Goal: Download file/media

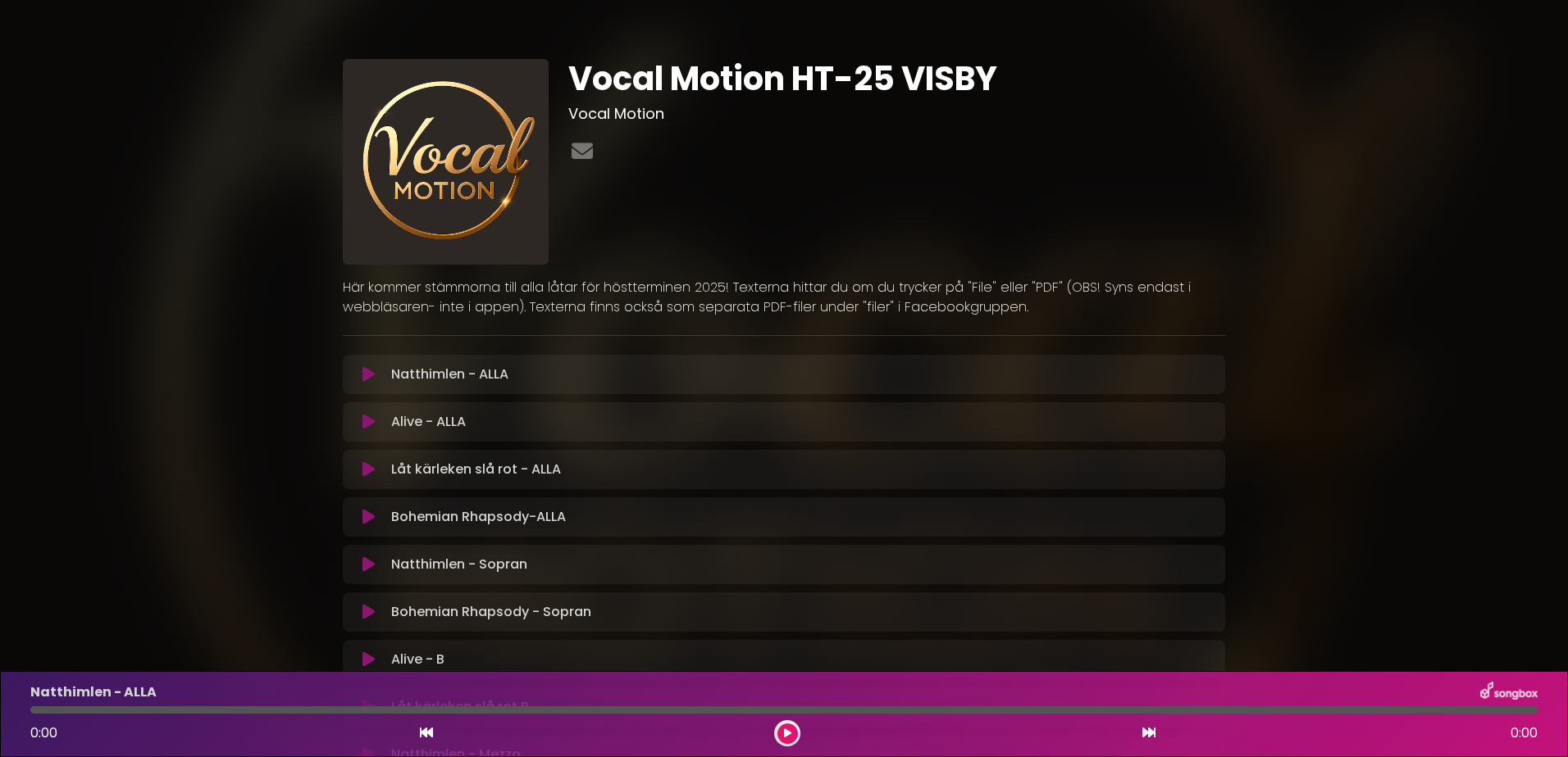
click at [369, 374] on icon at bounding box center [368, 374] width 12 height 17
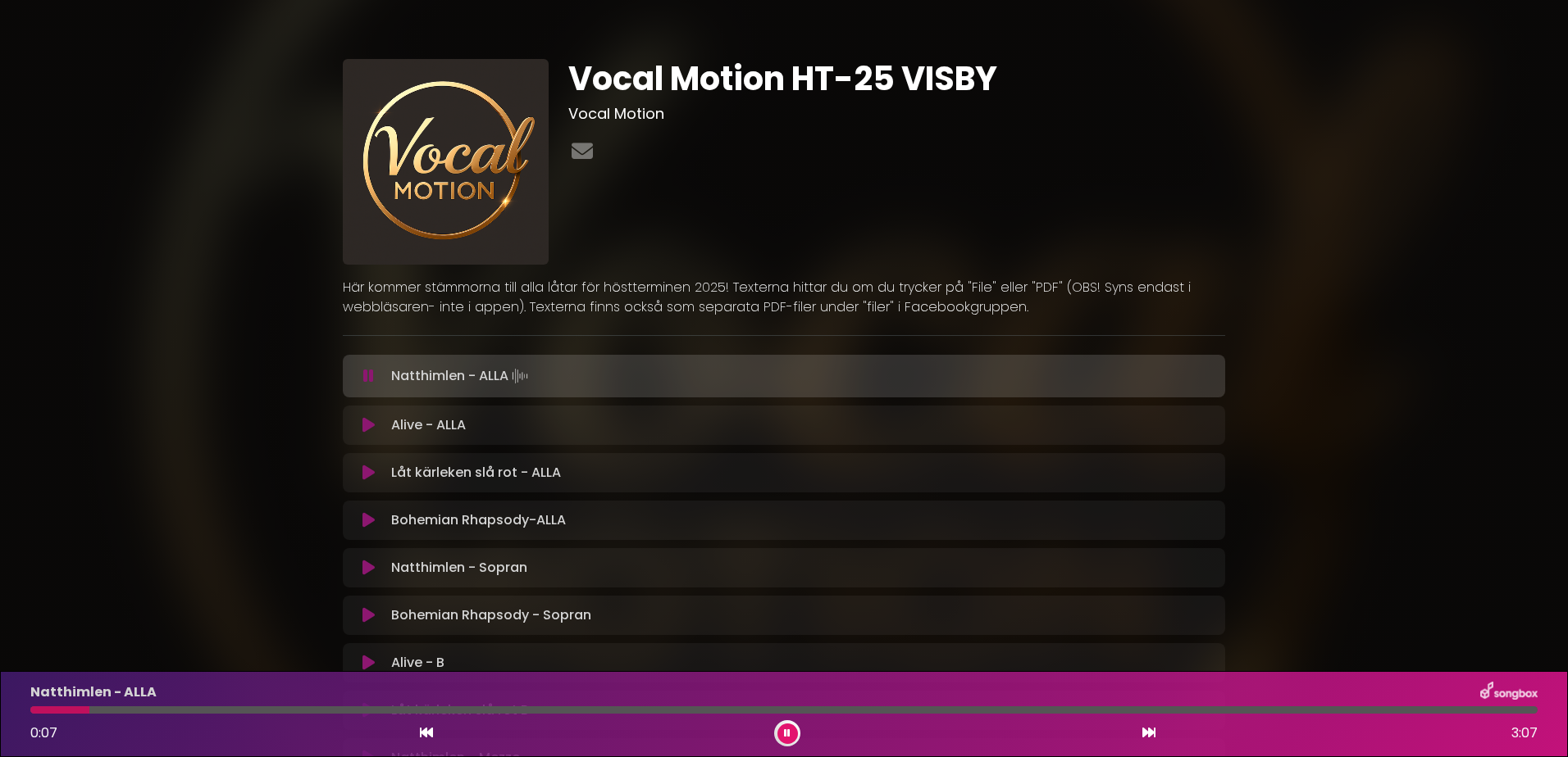
click at [376, 382] on button at bounding box center [368, 376] width 32 height 17
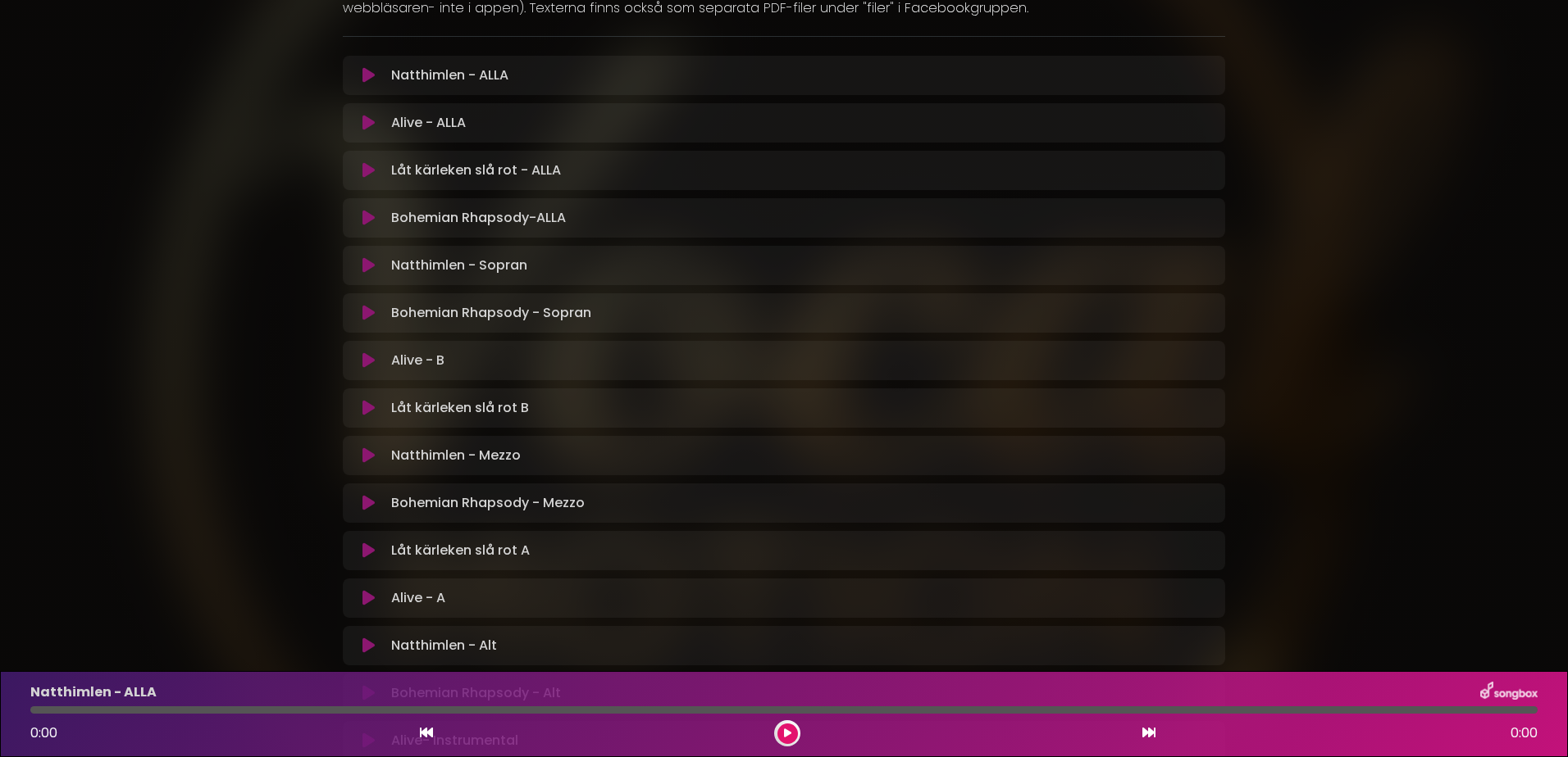
scroll to position [328, 0]
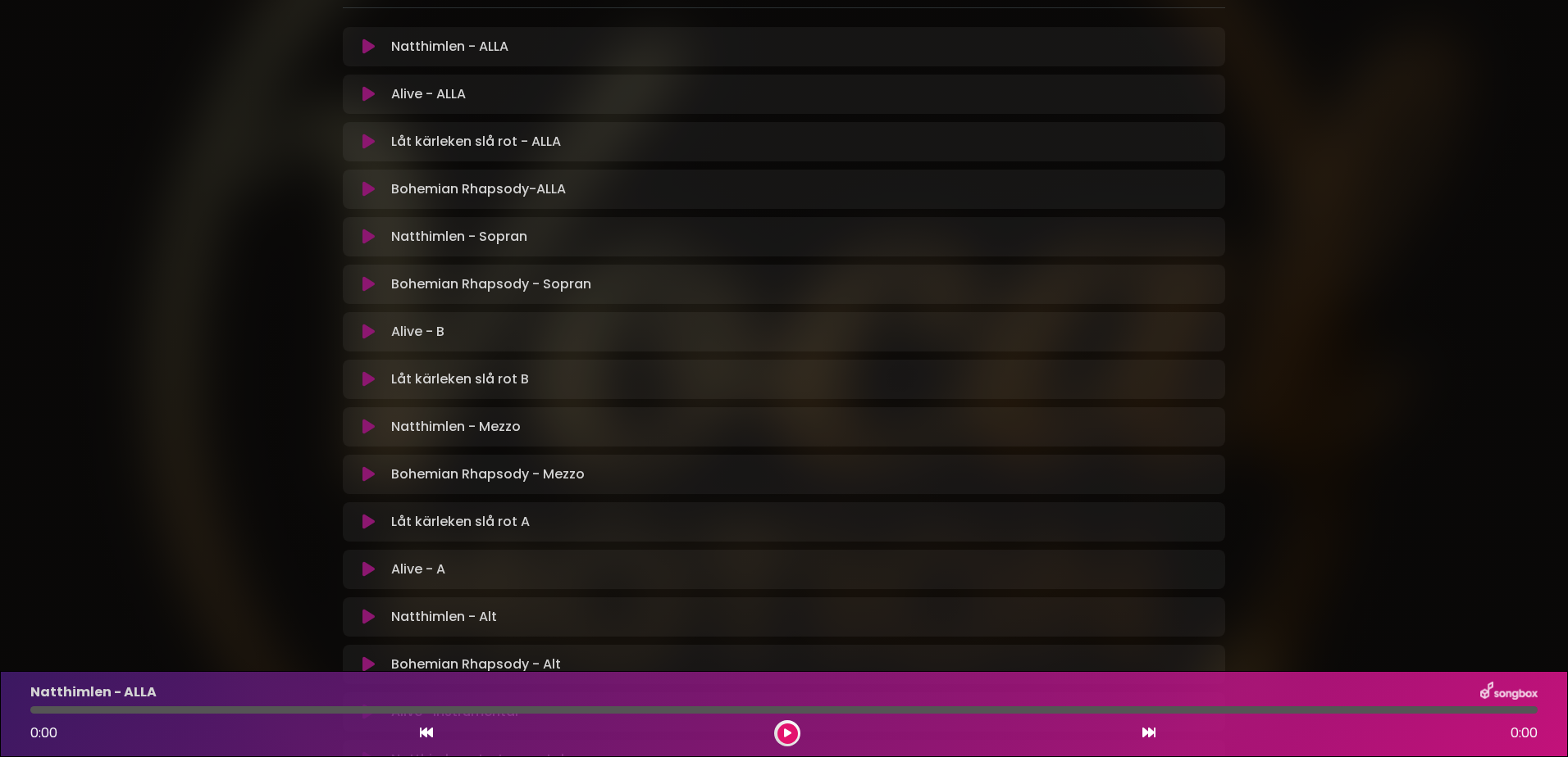
click at [365, 279] on icon at bounding box center [368, 284] width 12 height 17
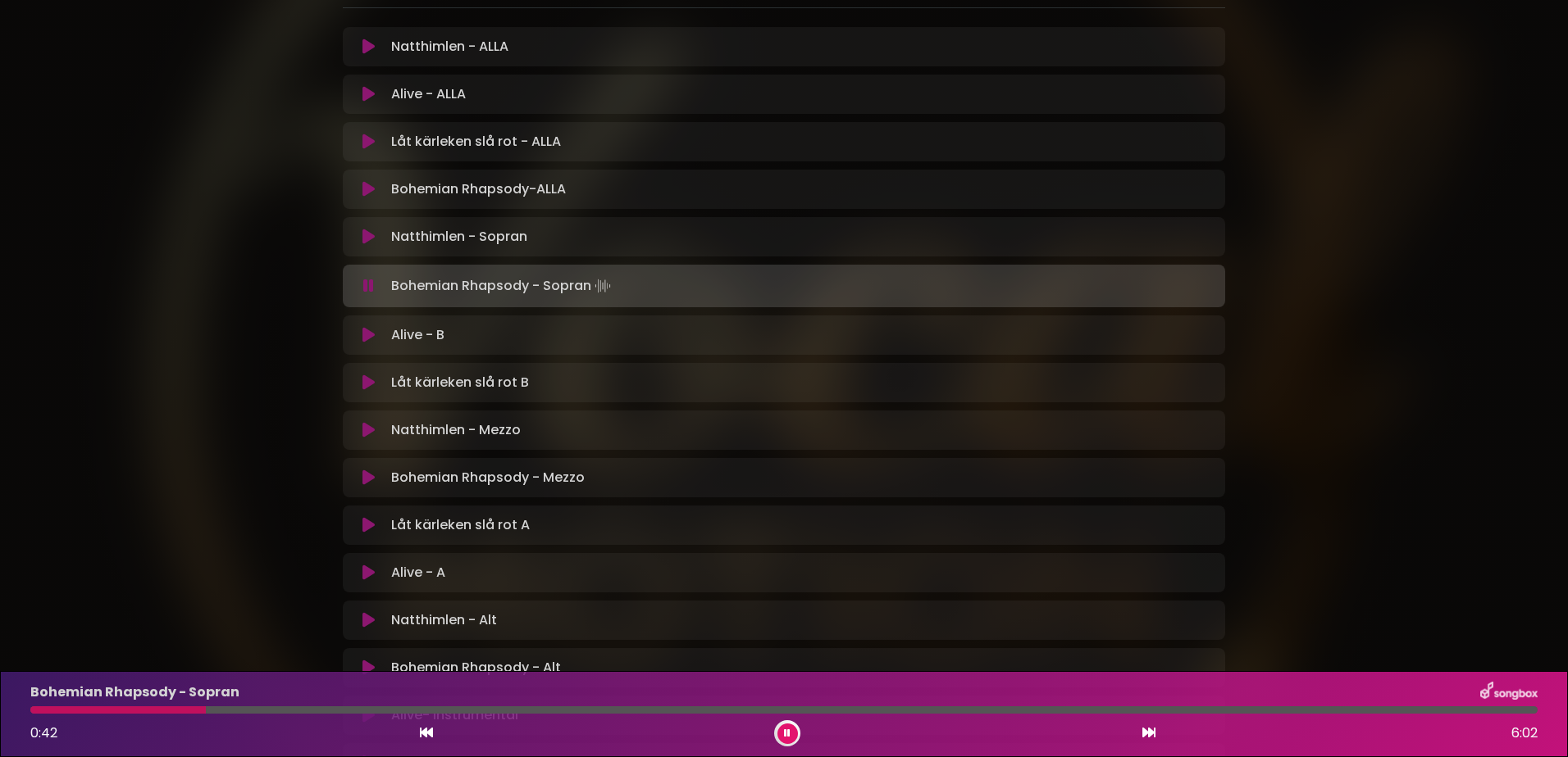
click at [787, 733] on icon at bounding box center [787, 734] width 7 height 10
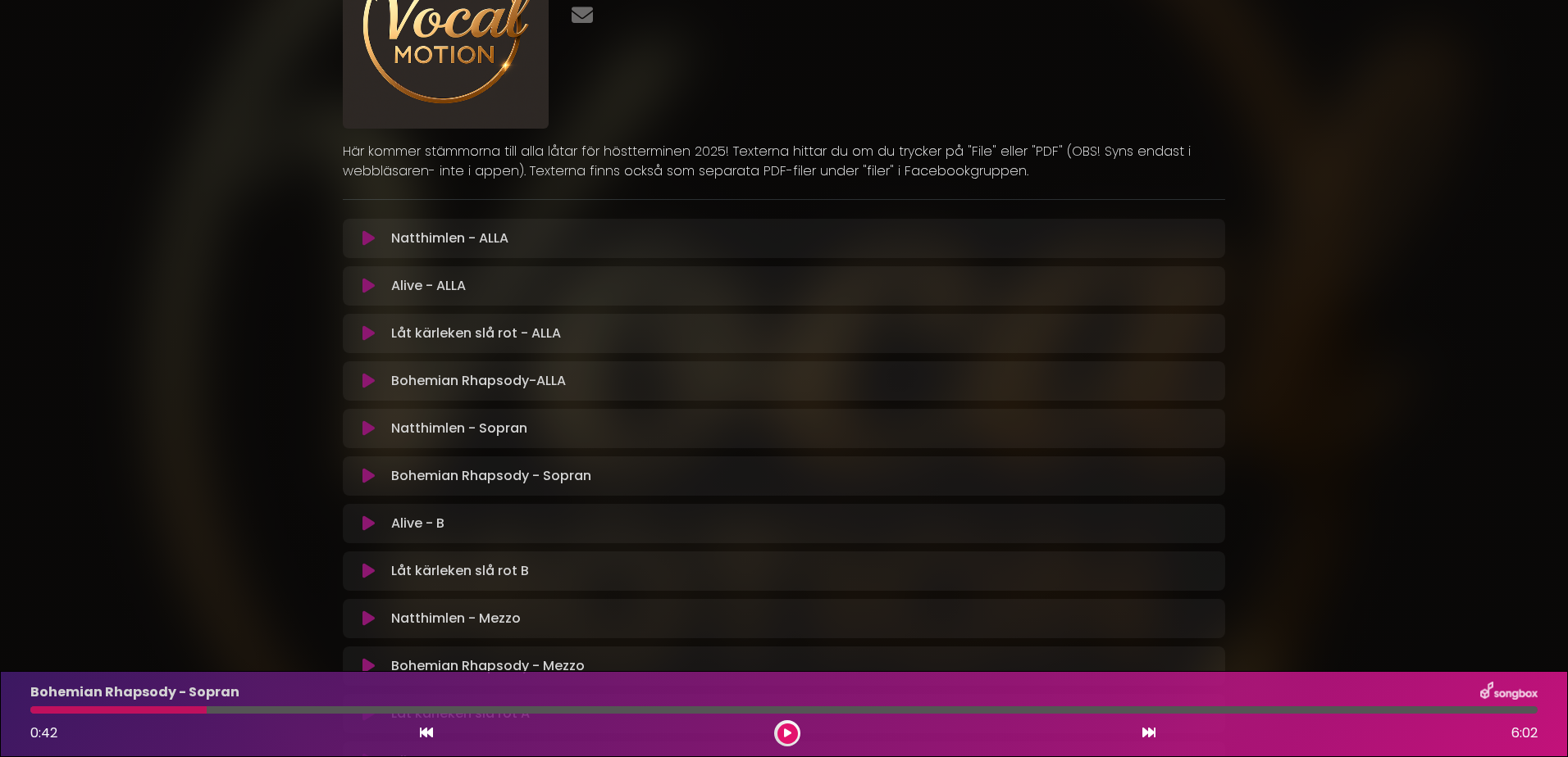
scroll to position [164, 0]
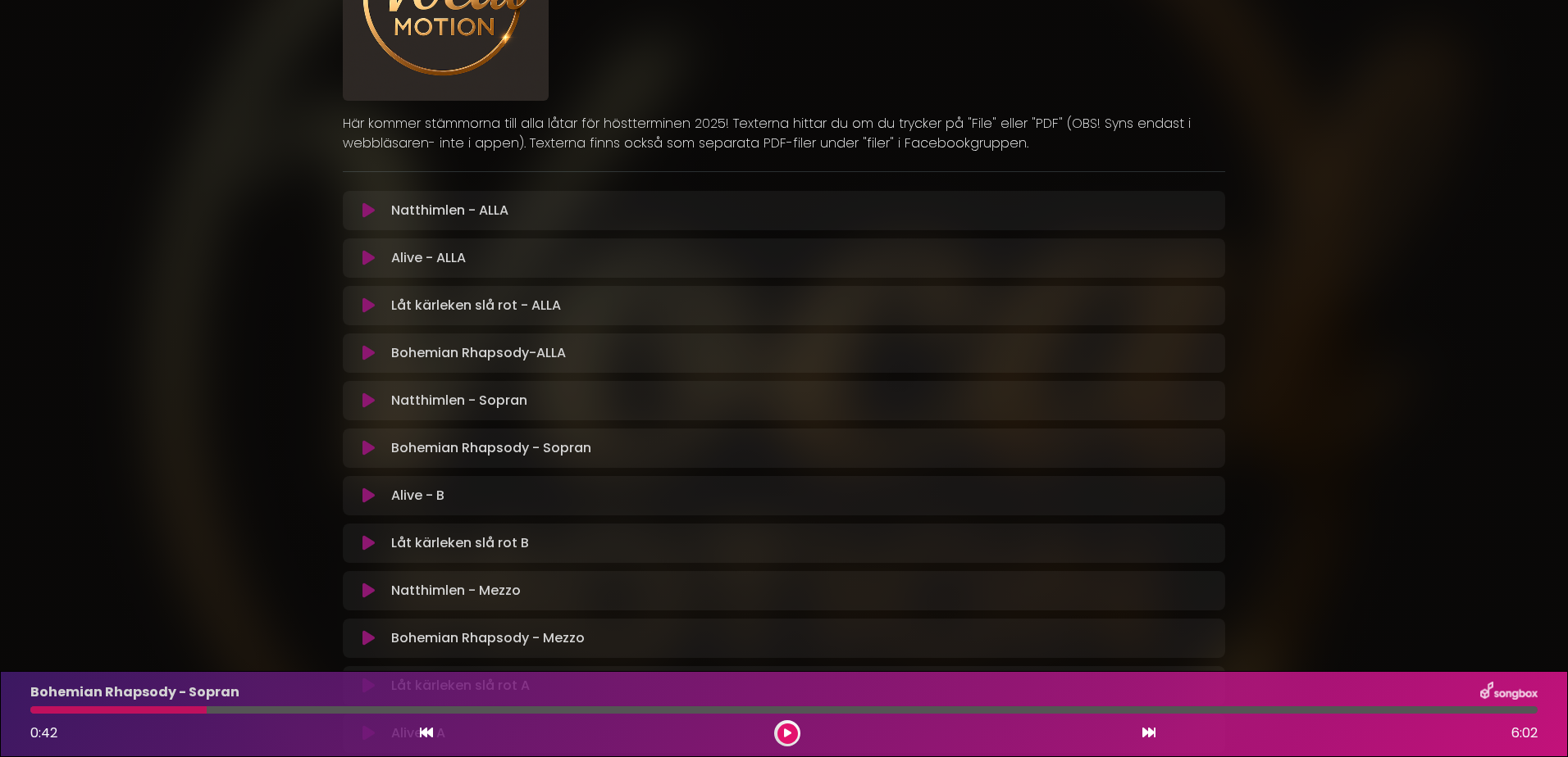
click at [371, 399] on icon at bounding box center [368, 401] width 12 height 17
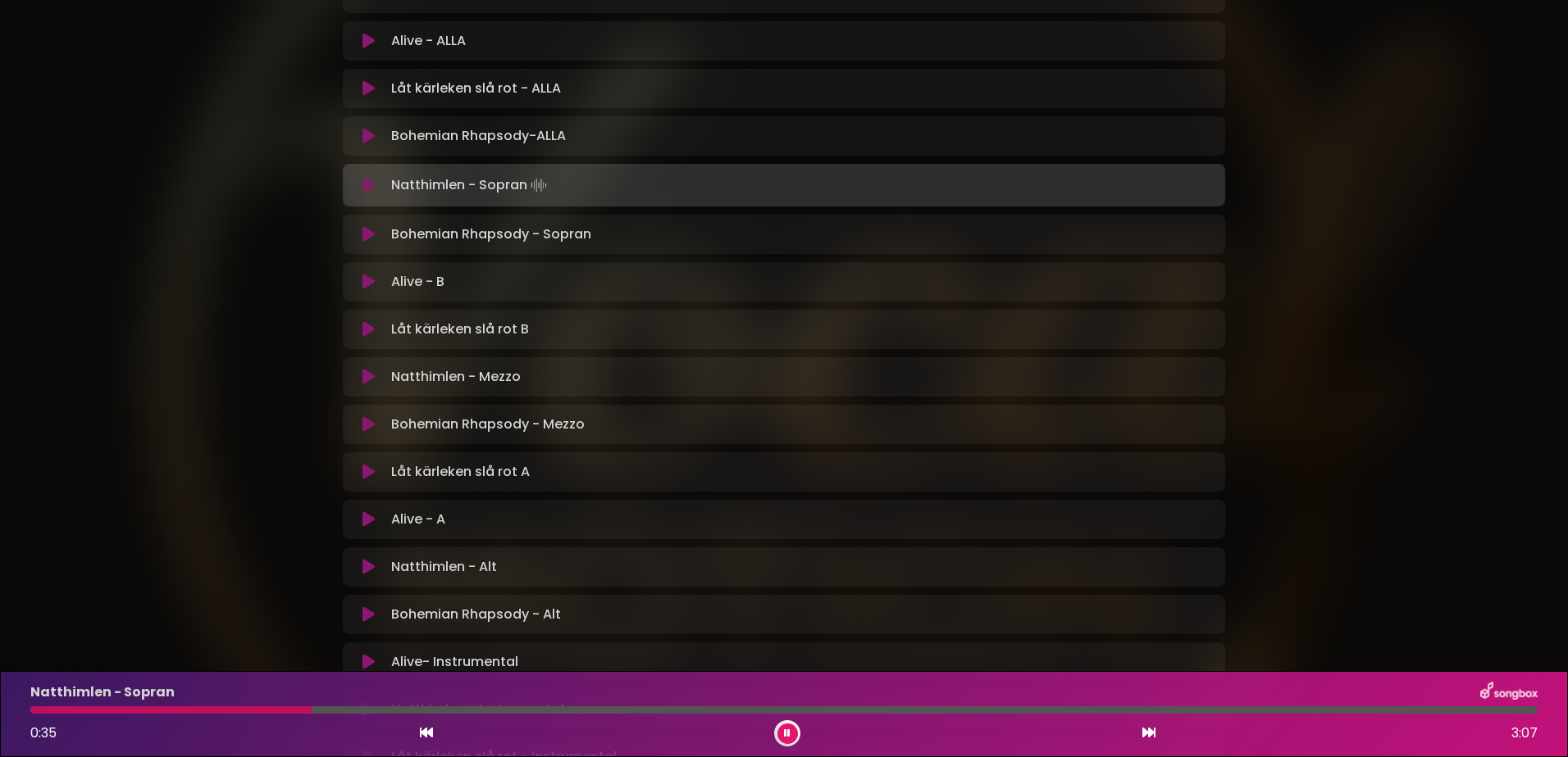
scroll to position [689, 0]
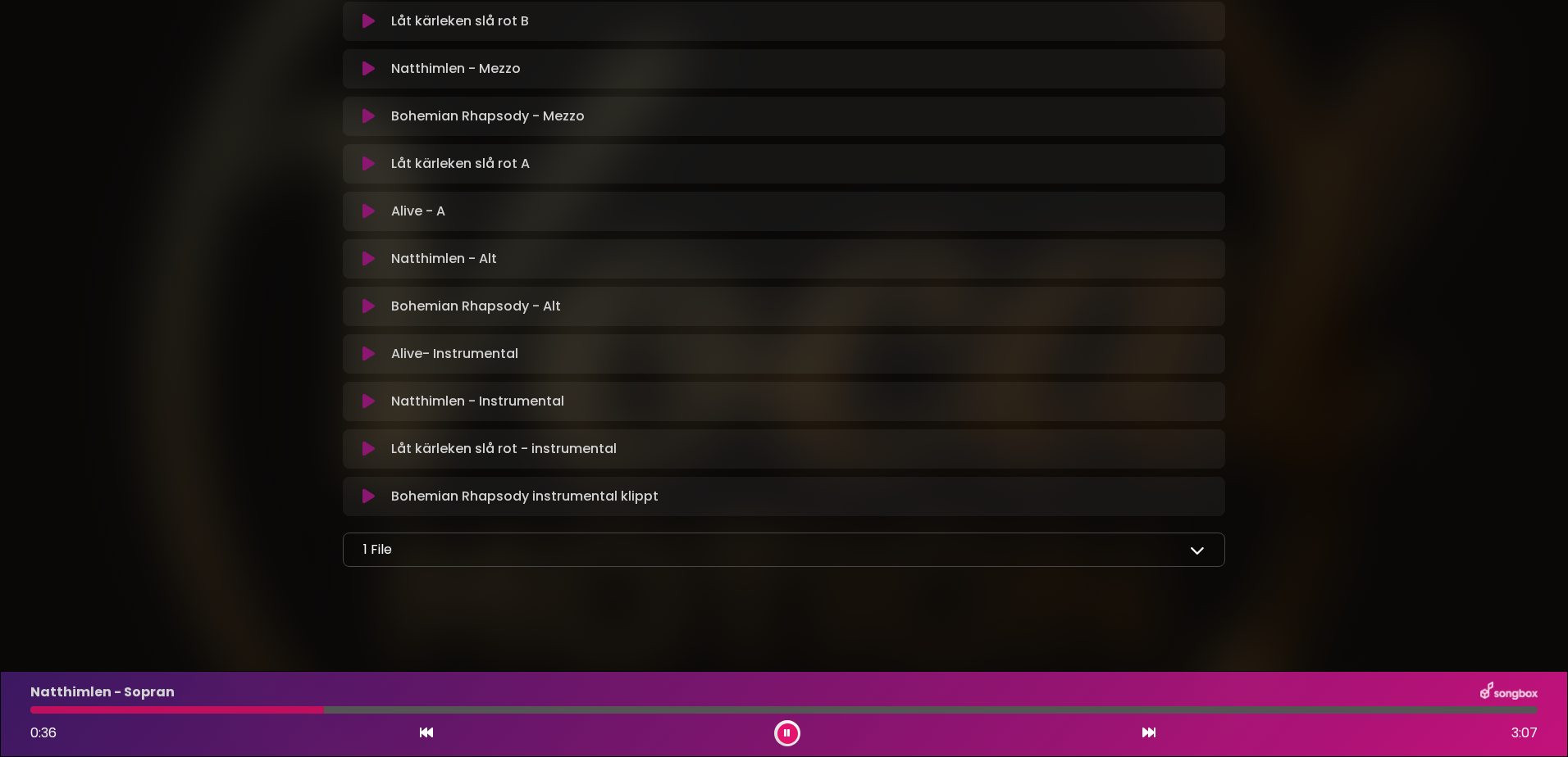
click at [1197, 552] on icon at bounding box center [1198, 550] width 15 height 15
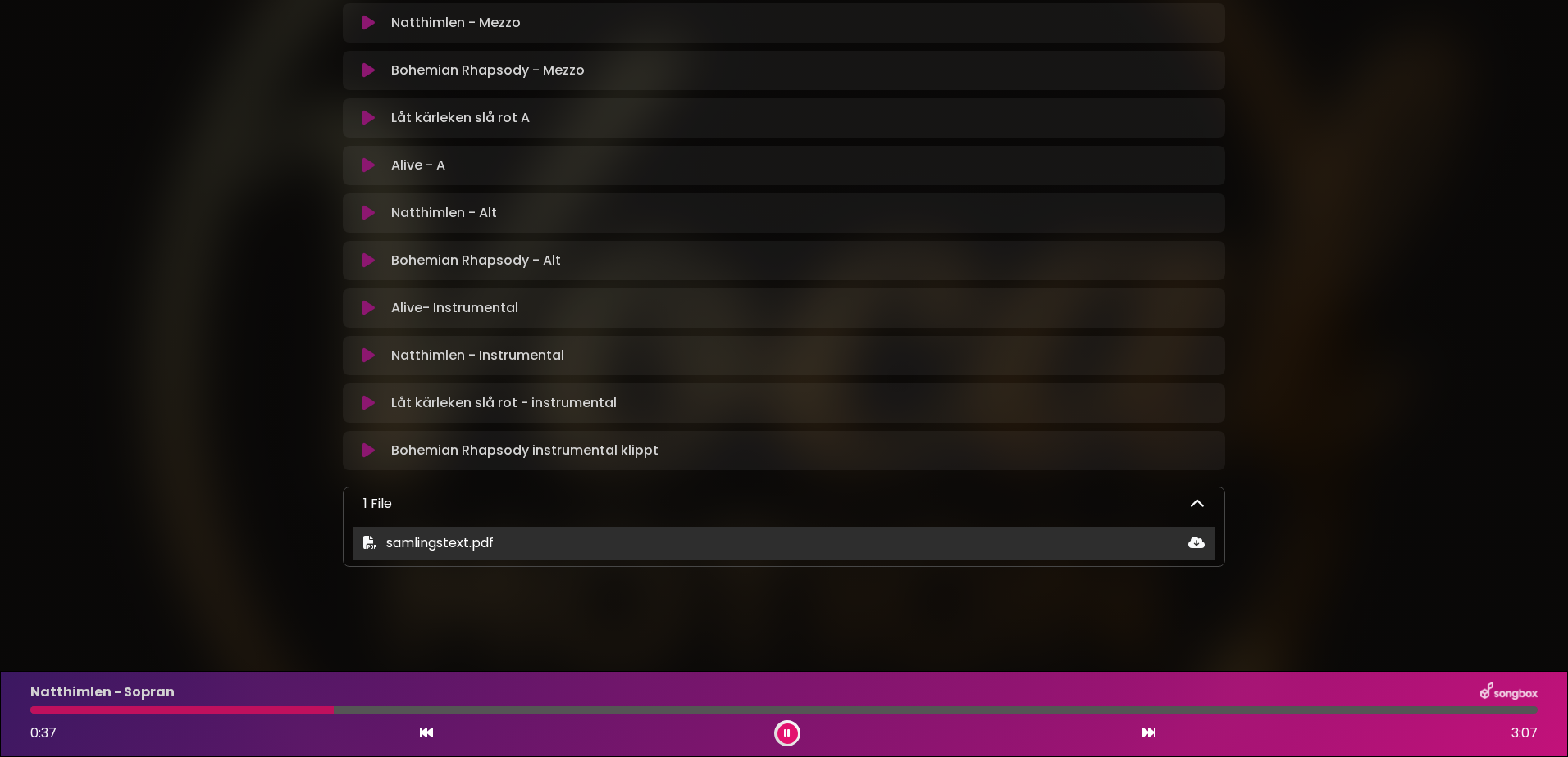
click at [880, 548] on div "samlingstext.pdf" at bounding box center [783, 543] width 861 height 20
click at [482, 541] on span "samlingstext.pdf" at bounding box center [440, 542] width 108 height 19
click at [1193, 539] on icon at bounding box center [1197, 542] width 17 height 13
